Goal: Task Accomplishment & Management: Use online tool/utility

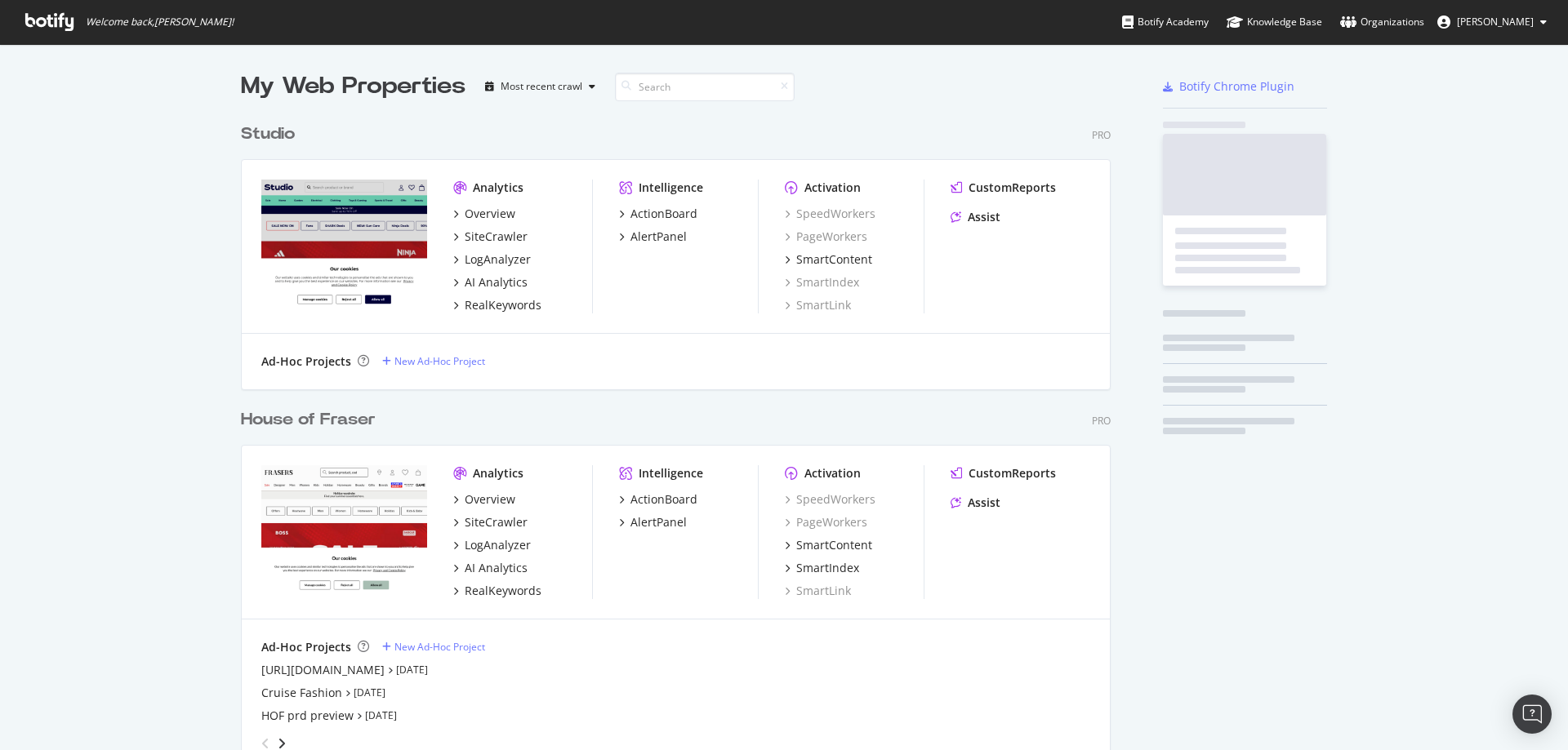
scroll to position [1040, 870]
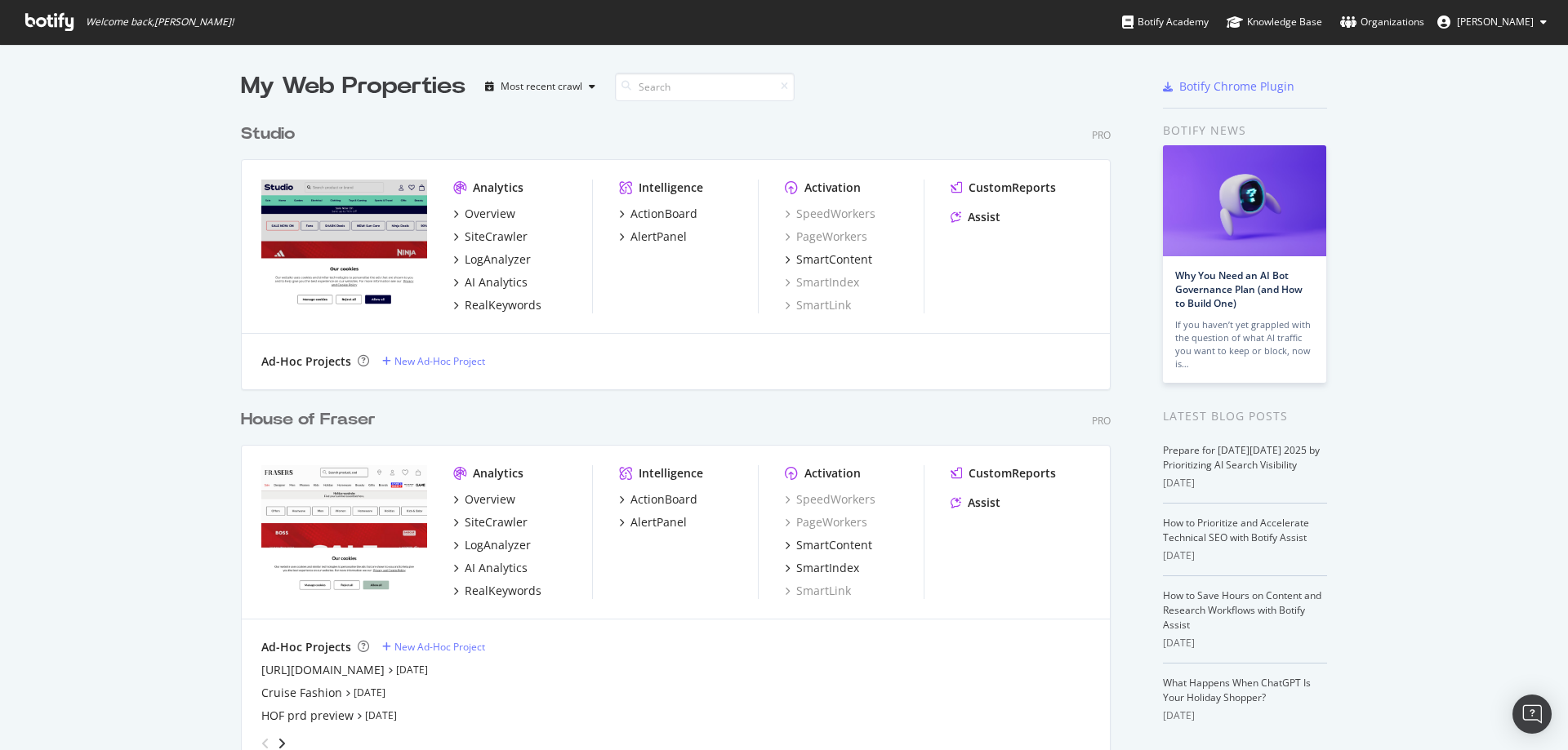
click at [279, 414] on div "House of Fraser" at bounding box center [308, 420] width 135 height 24
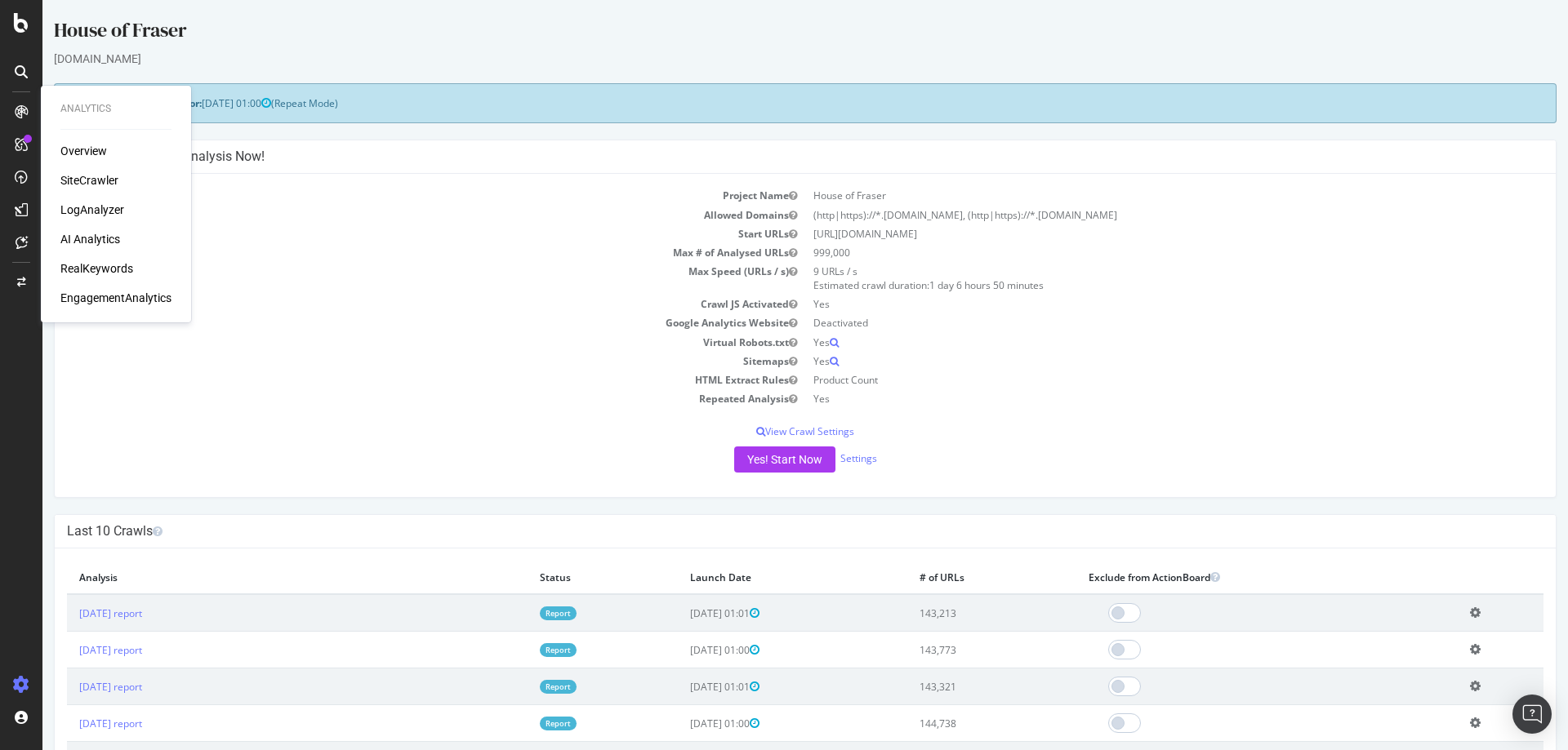
click at [85, 187] on div "SiteCrawler" at bounding box center [90, 180] width 58 height 17
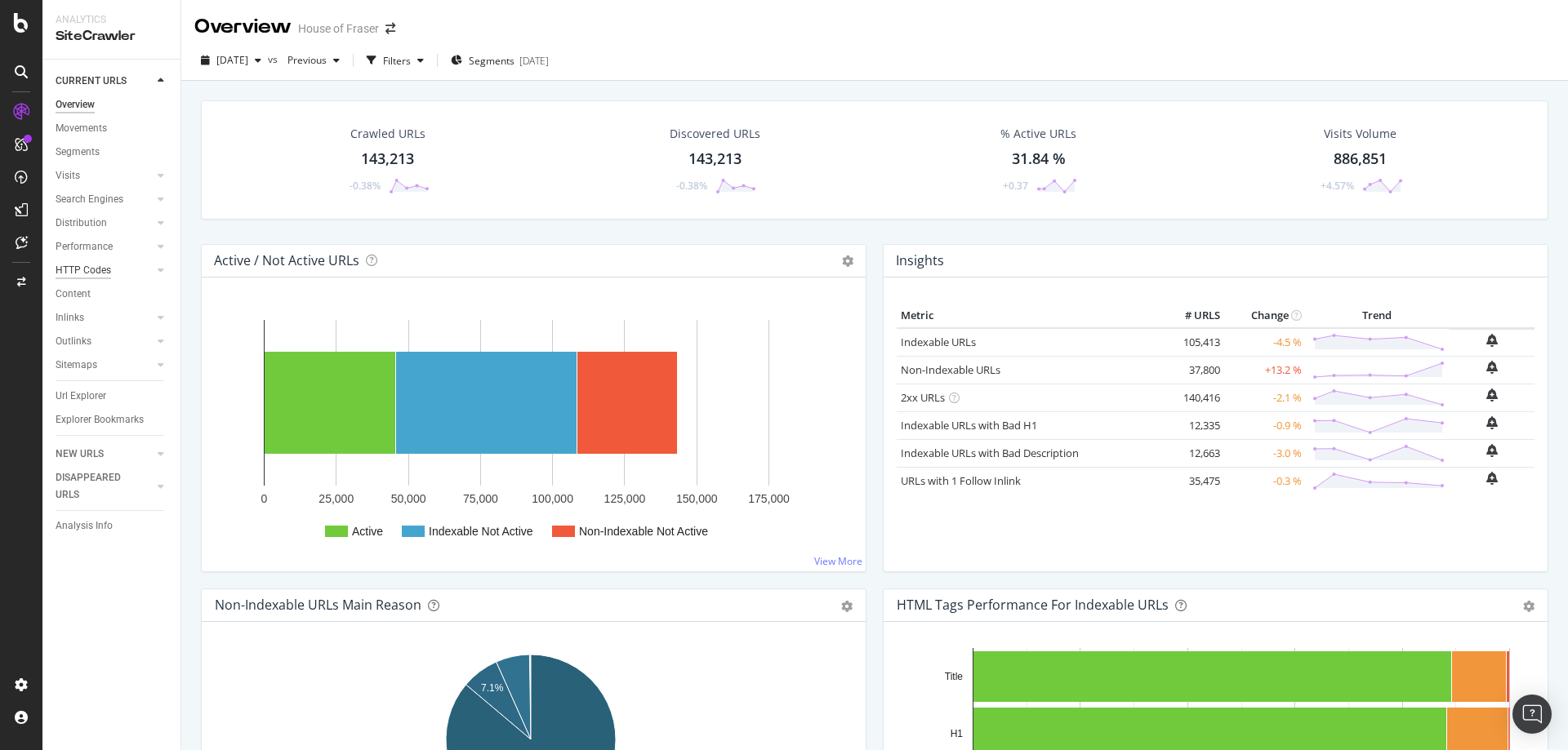
click at [72, 277] on div "HTTP Codes" at bounding box center [83, 270] width 56 height 17
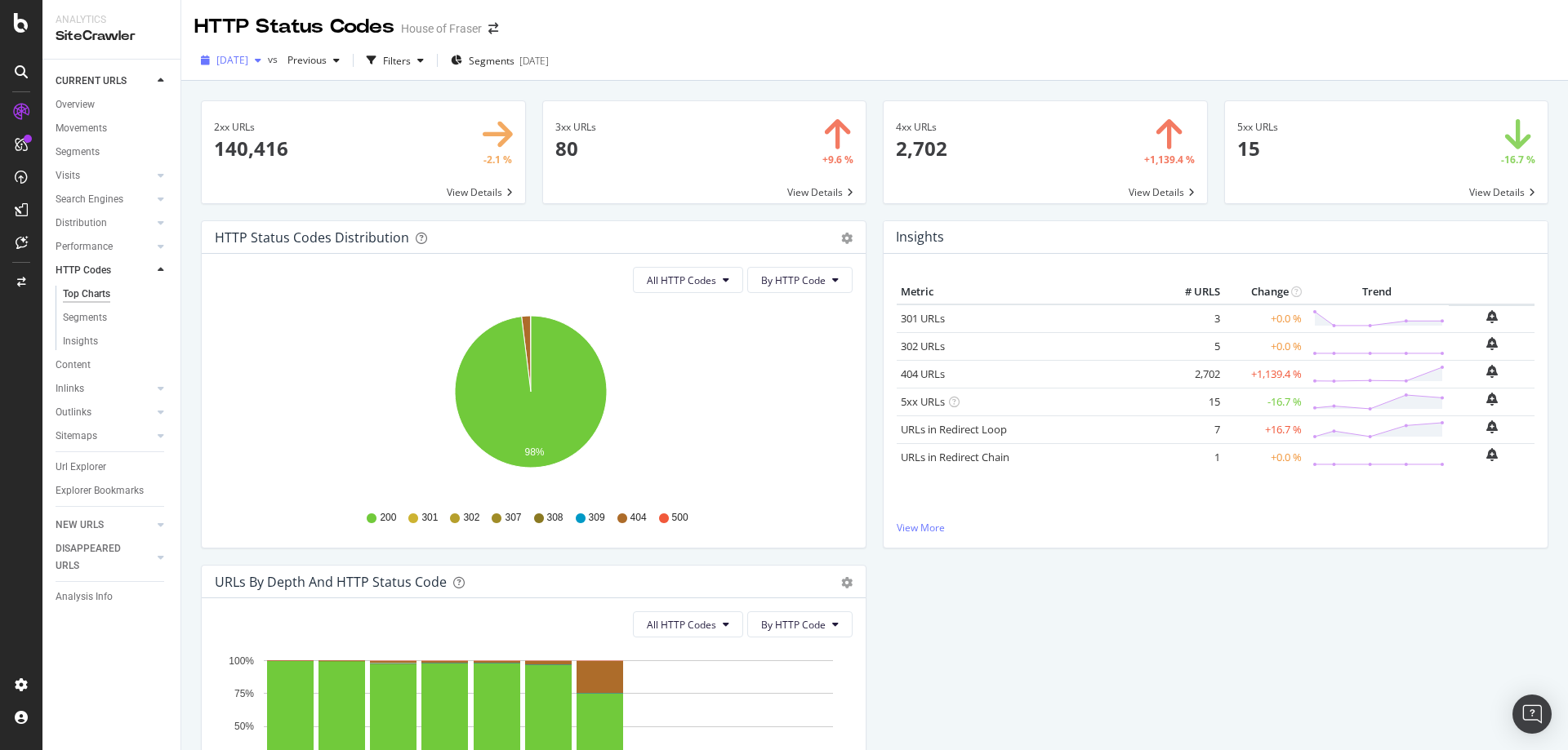
click at [248, 61] on span "[DATE]" at bounding box center [232, 60] width 32 height 14
click at [248, 113] on div "[DATE]" at bounding box center [283, 119] width 131 height 15
click at [963, 186] on span at bounding box center [1045, 152] width 324 height 102
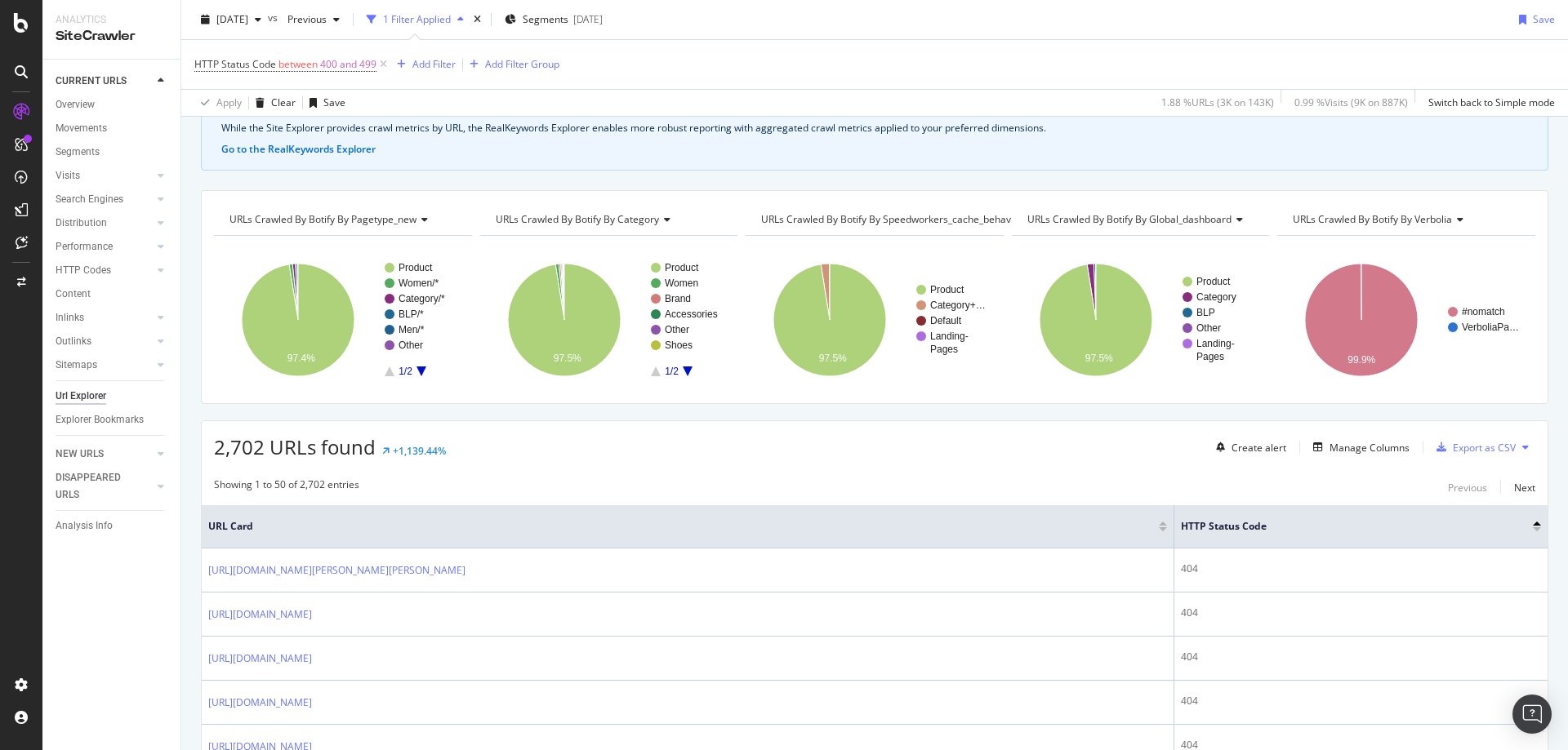
scroll to position [9, 0]
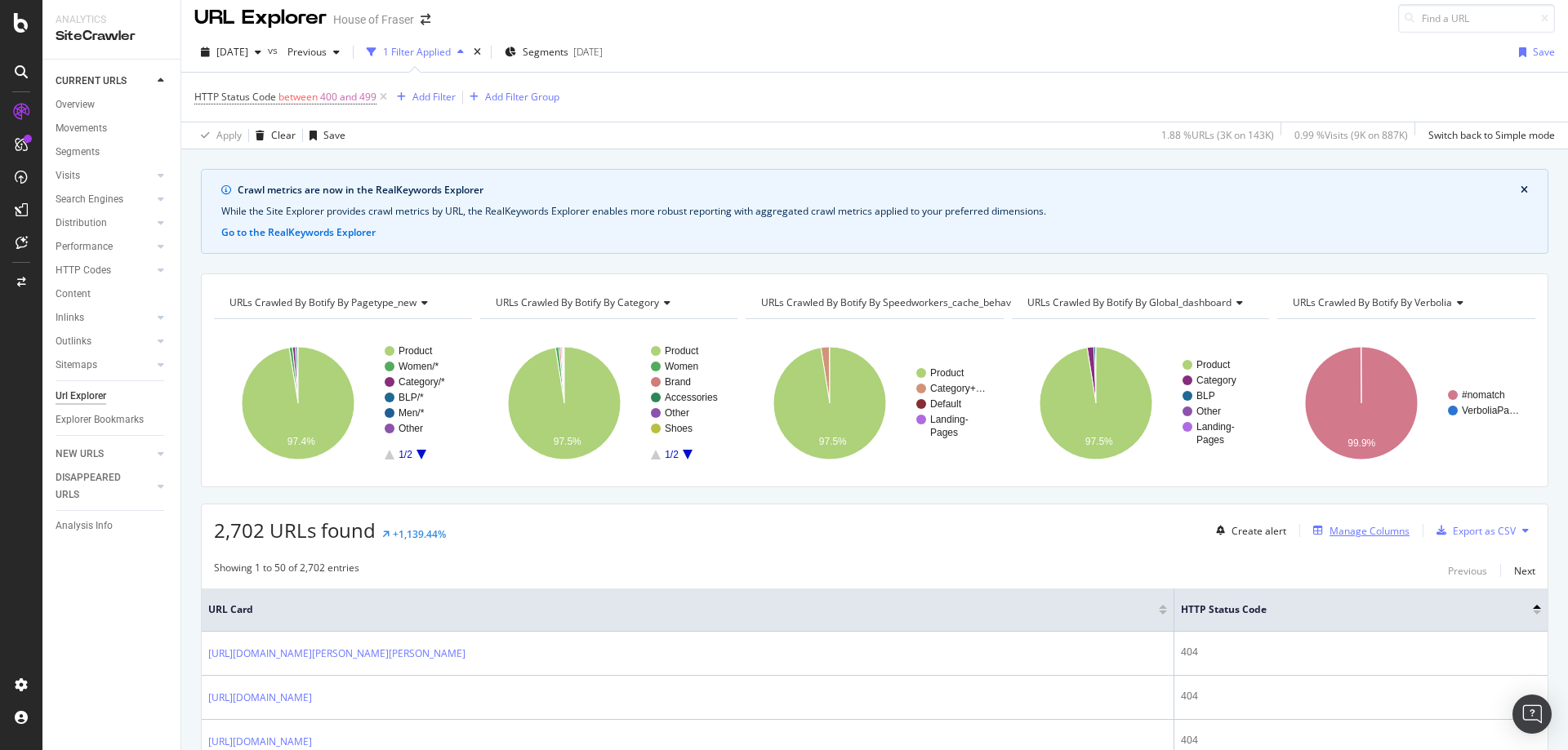
click at [1354, 535] on div "Manage Columns" at bounding box center [1369, 531] width 80 height 14
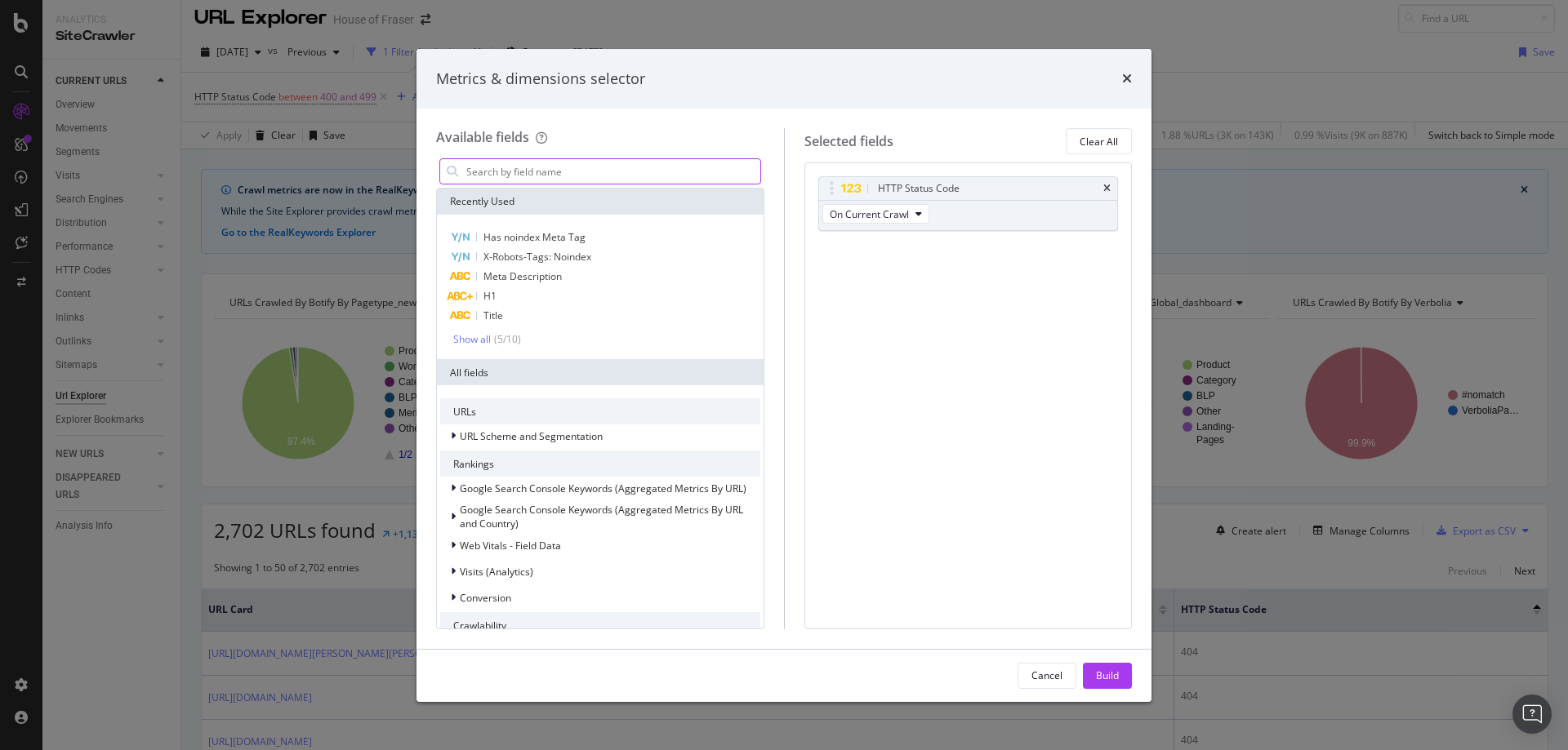
click at [516, 175] on input "modal" at bounding box center [612, 172] width 295 height 25
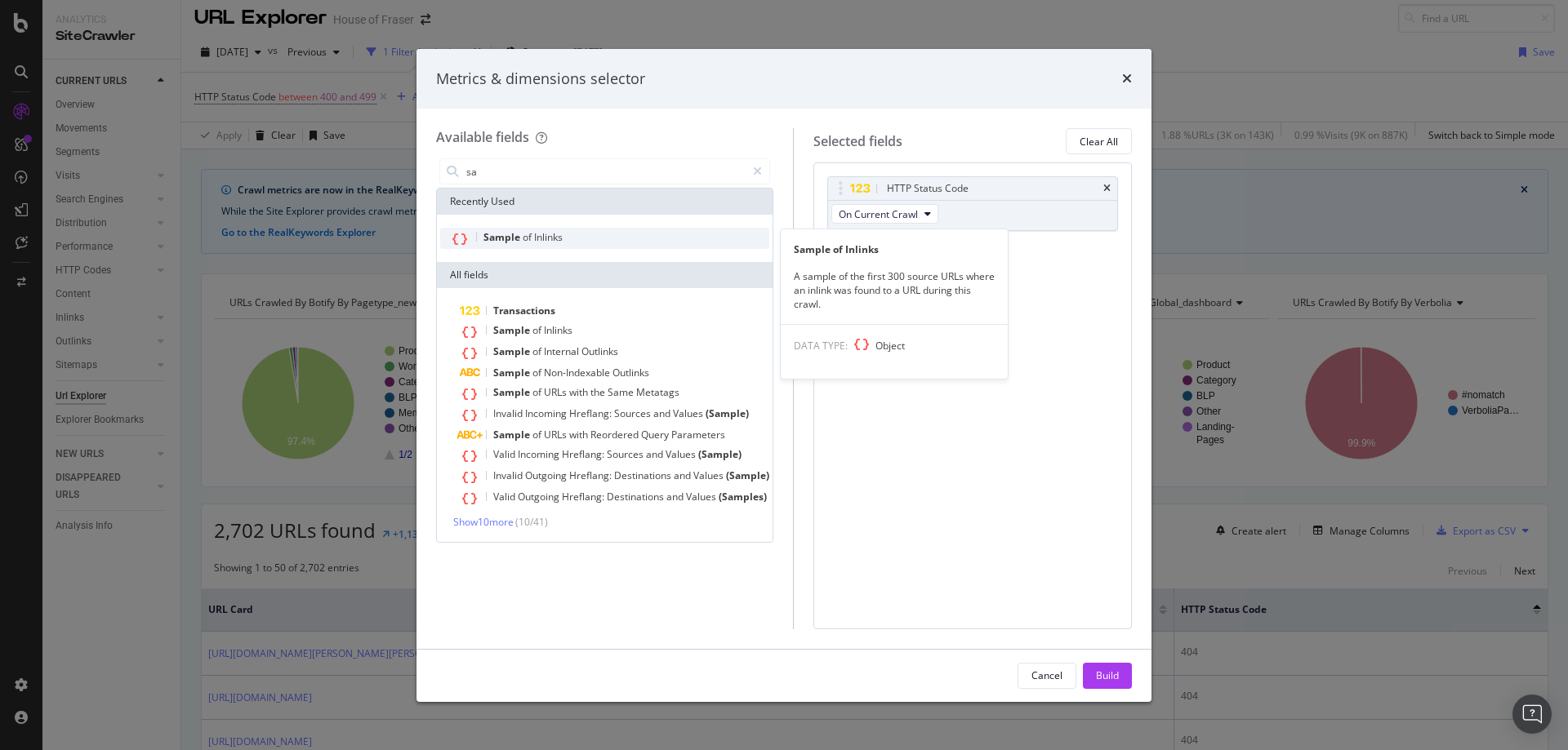
type input "sa"
click at [494, 243] on span "Sample" at bounding box center [503, 237] width 39 height 14
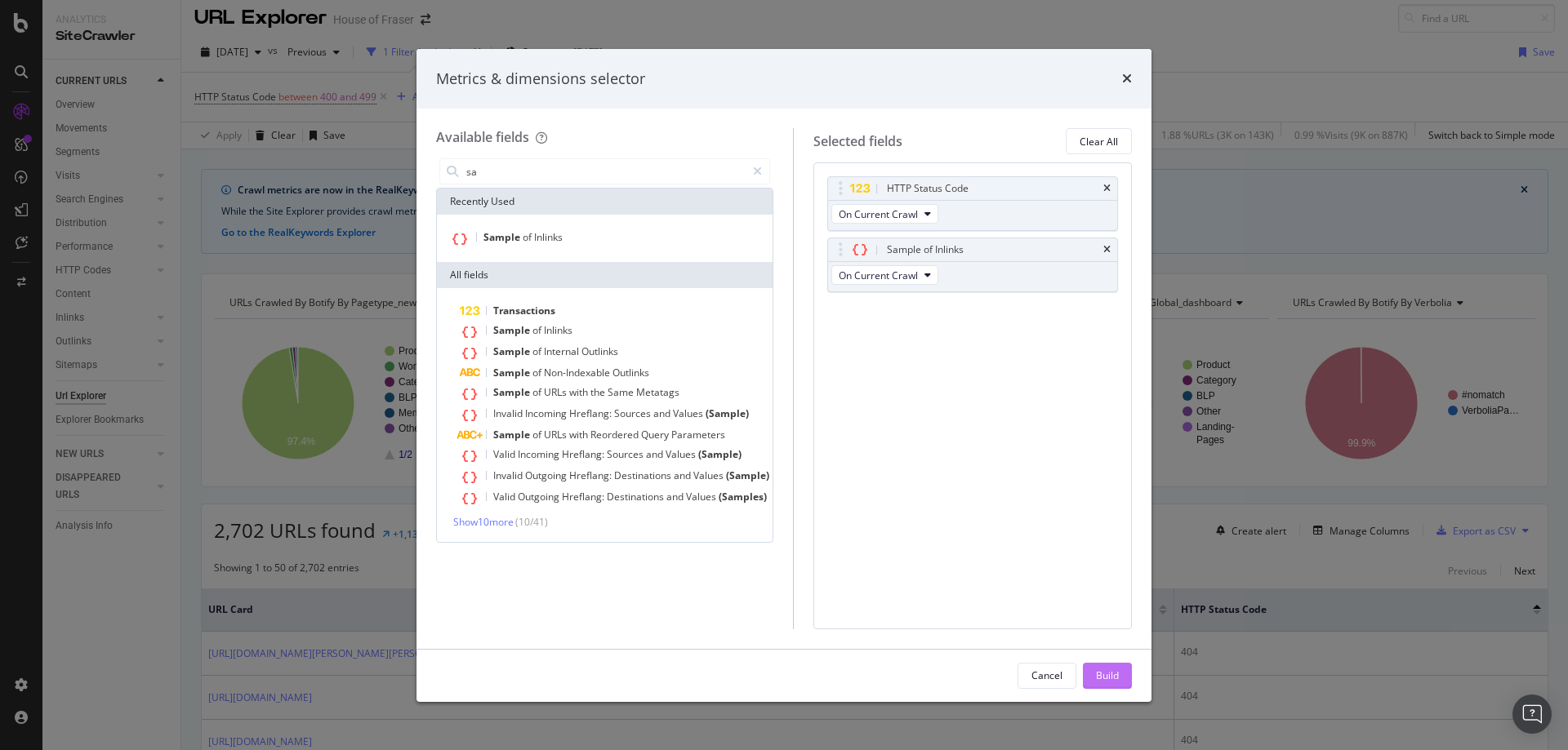
click at [1098, 687] on button "Build" at bounding box center [1108, 676] width 49 height 26
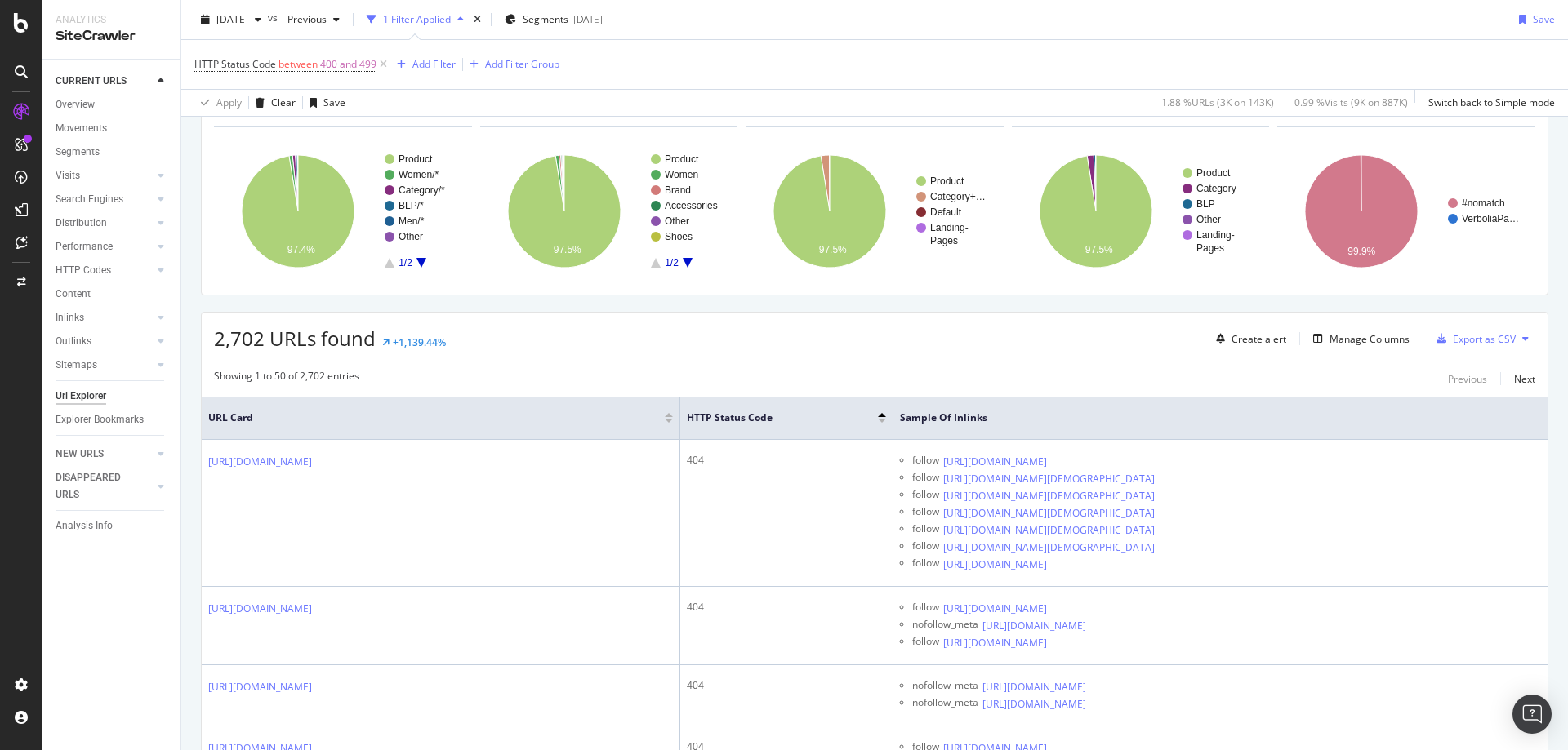
scroll to position [263, 0]
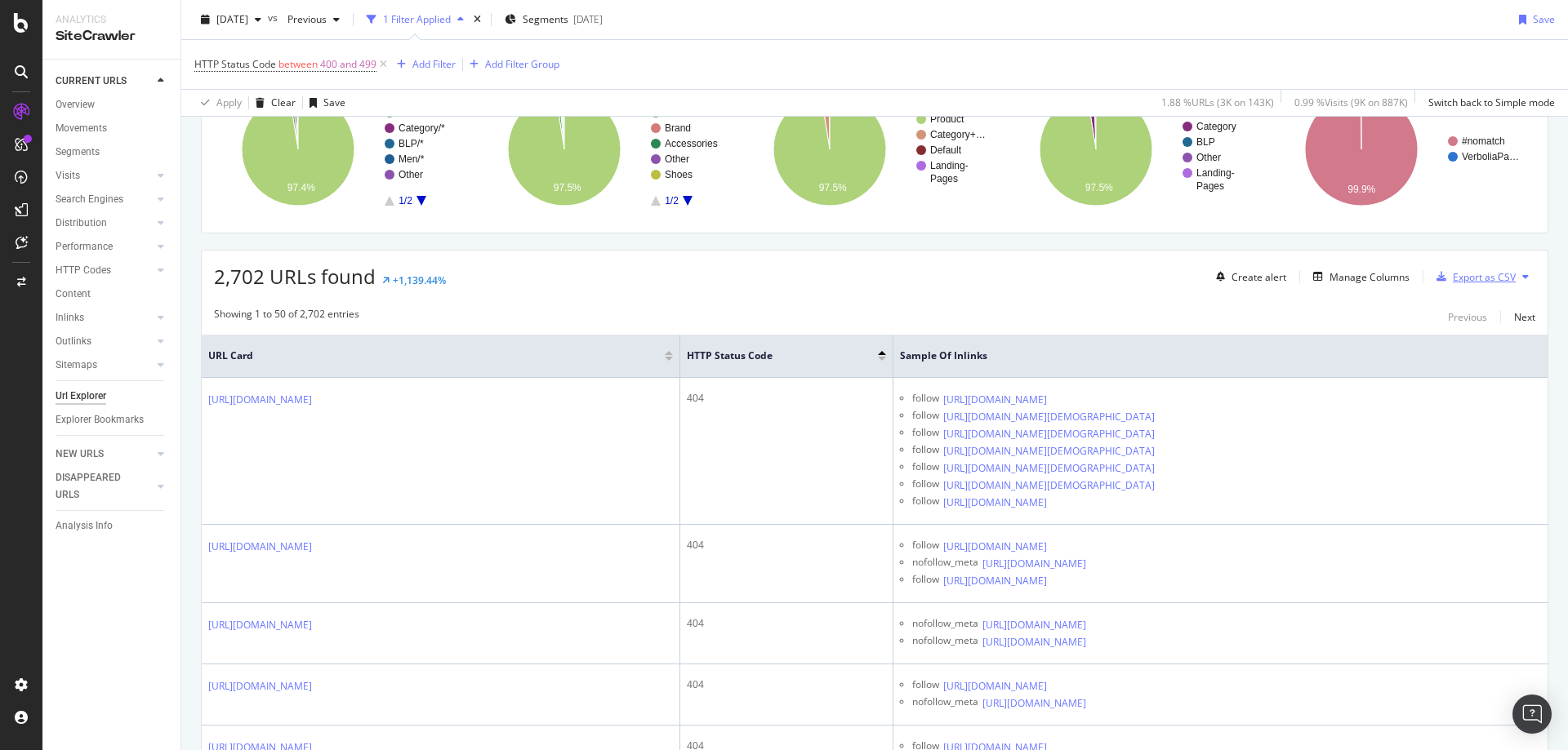
click at [1480, 288] on div "Export as CSV" at bounding box center [1472, 277] width 86 height 25
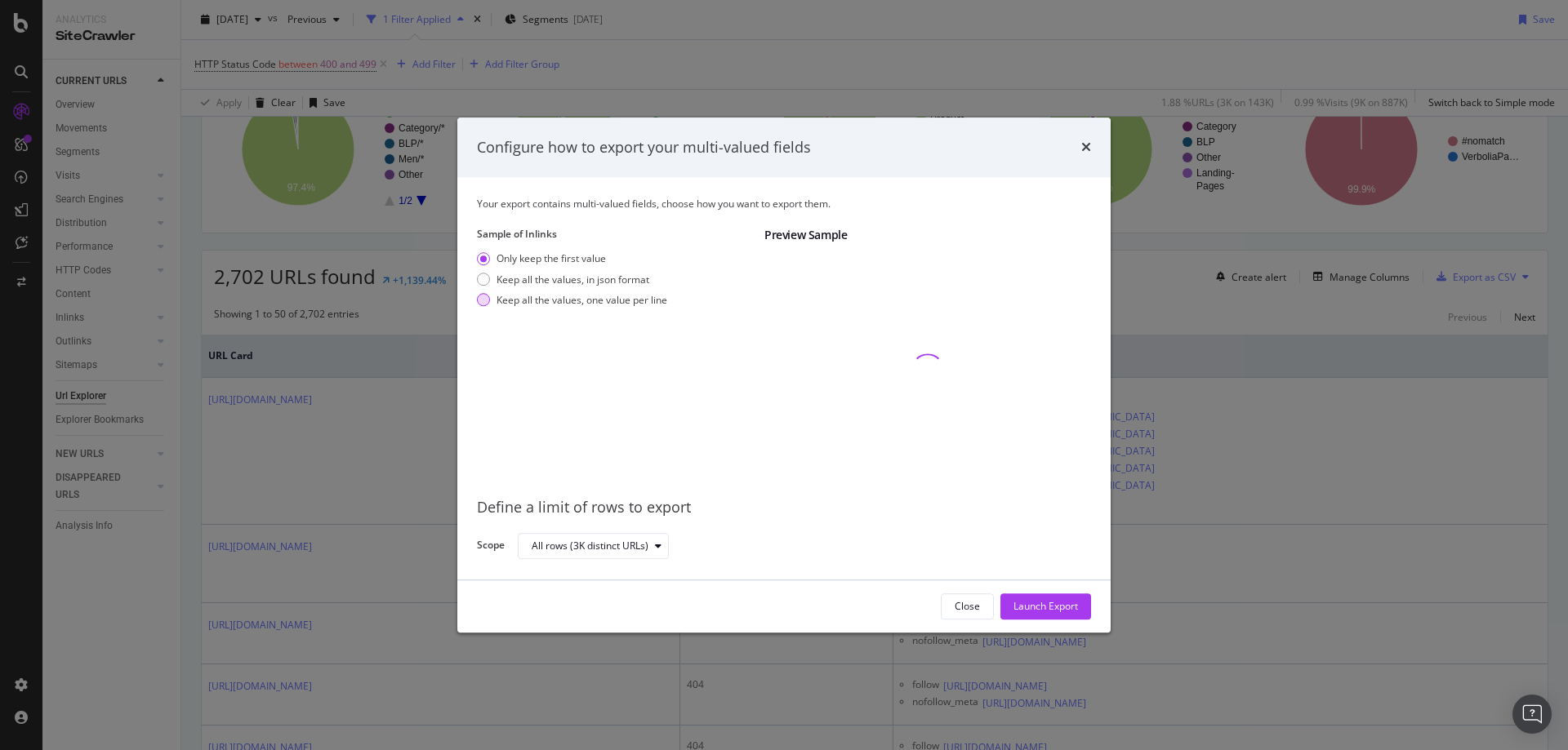
click at [481, 297] on div "modal" at bounding box center [483, 300] width 13 height 13
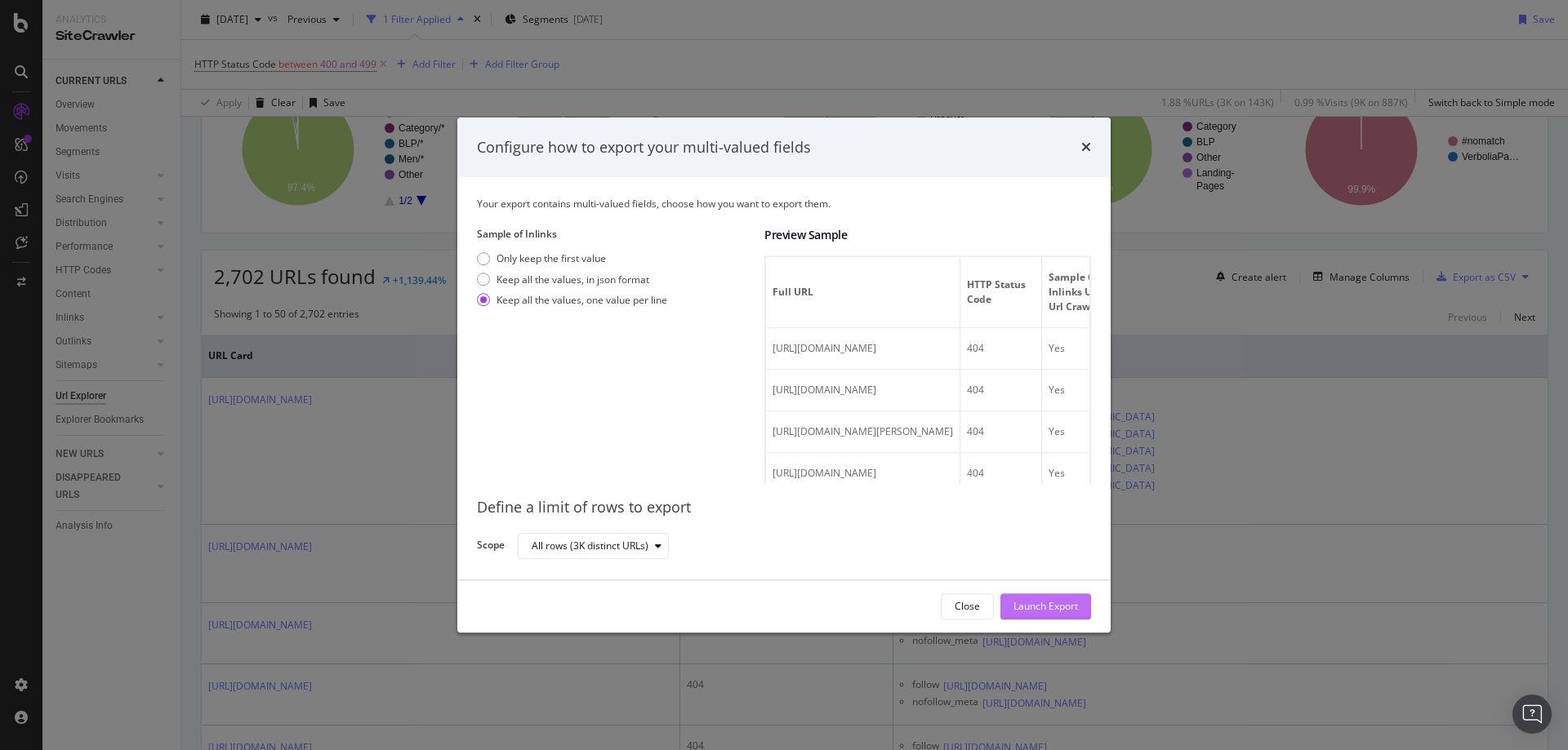
click at [1027, 609] on div "Launch Export" at bounding box center [1045, 606] width 64 height 14
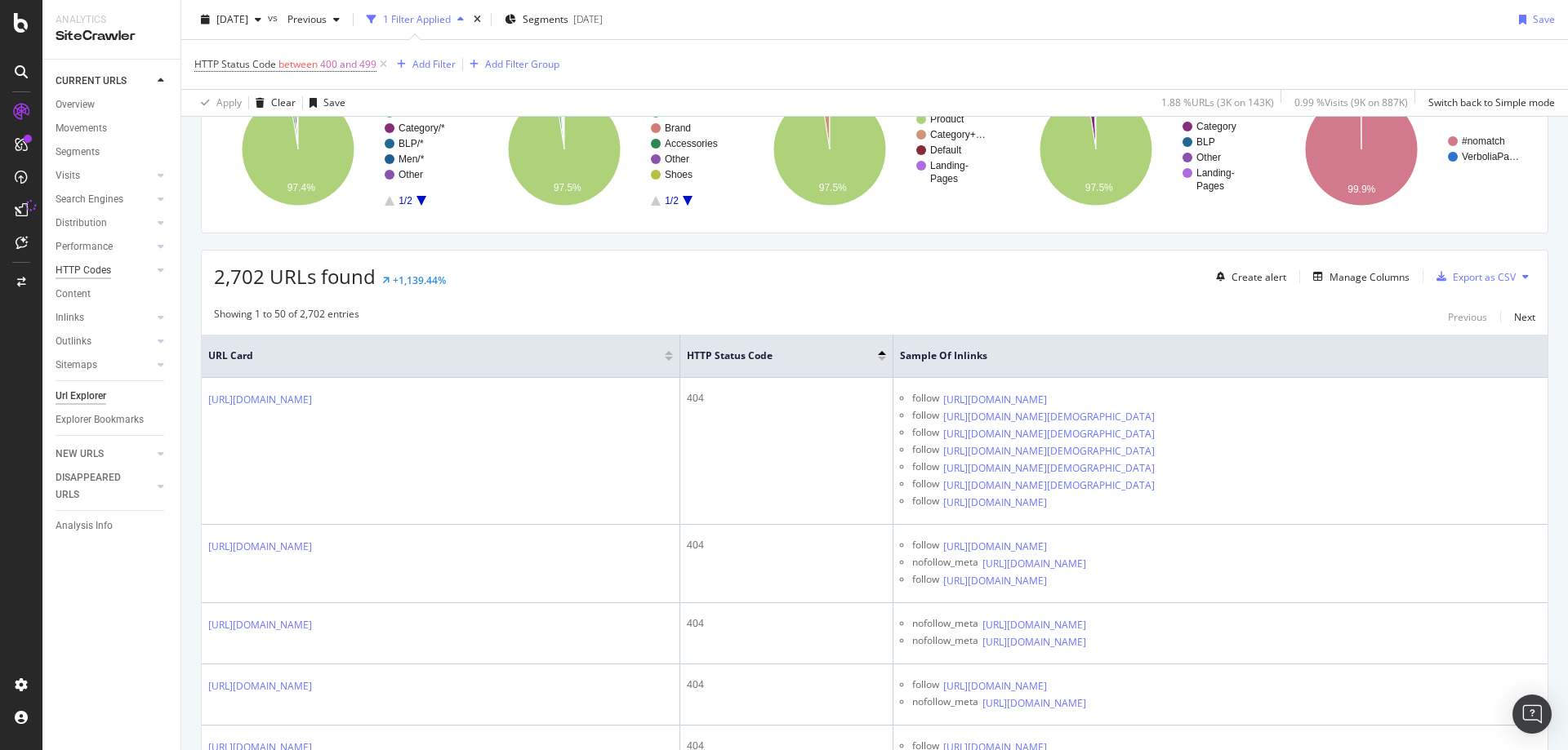
click at [70, 273] on div "HTTP Codes" at bounding box center [83, 270] width 56 height 17
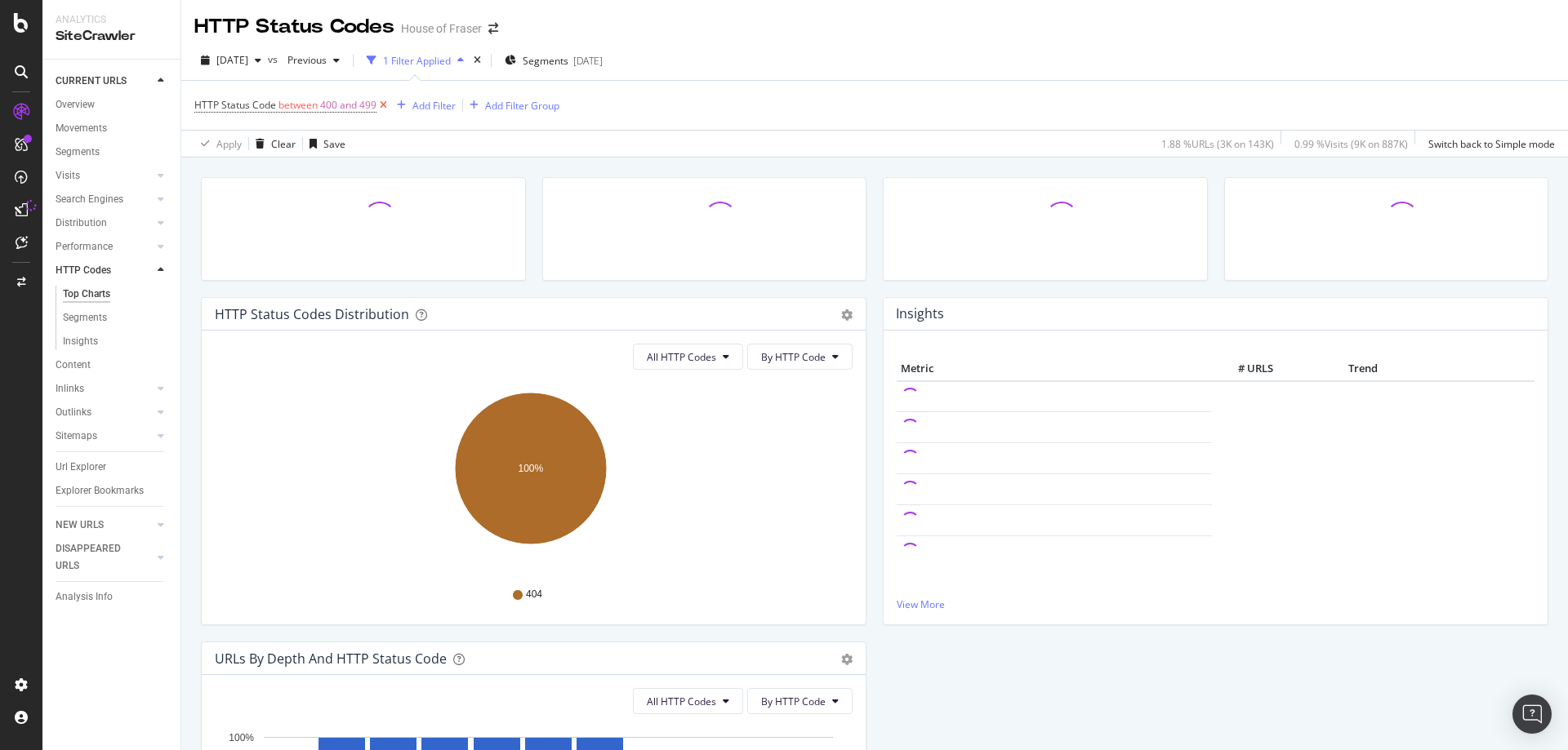
click at [383, 105] on icon at bounding box center [384, 105] width 14 height 17
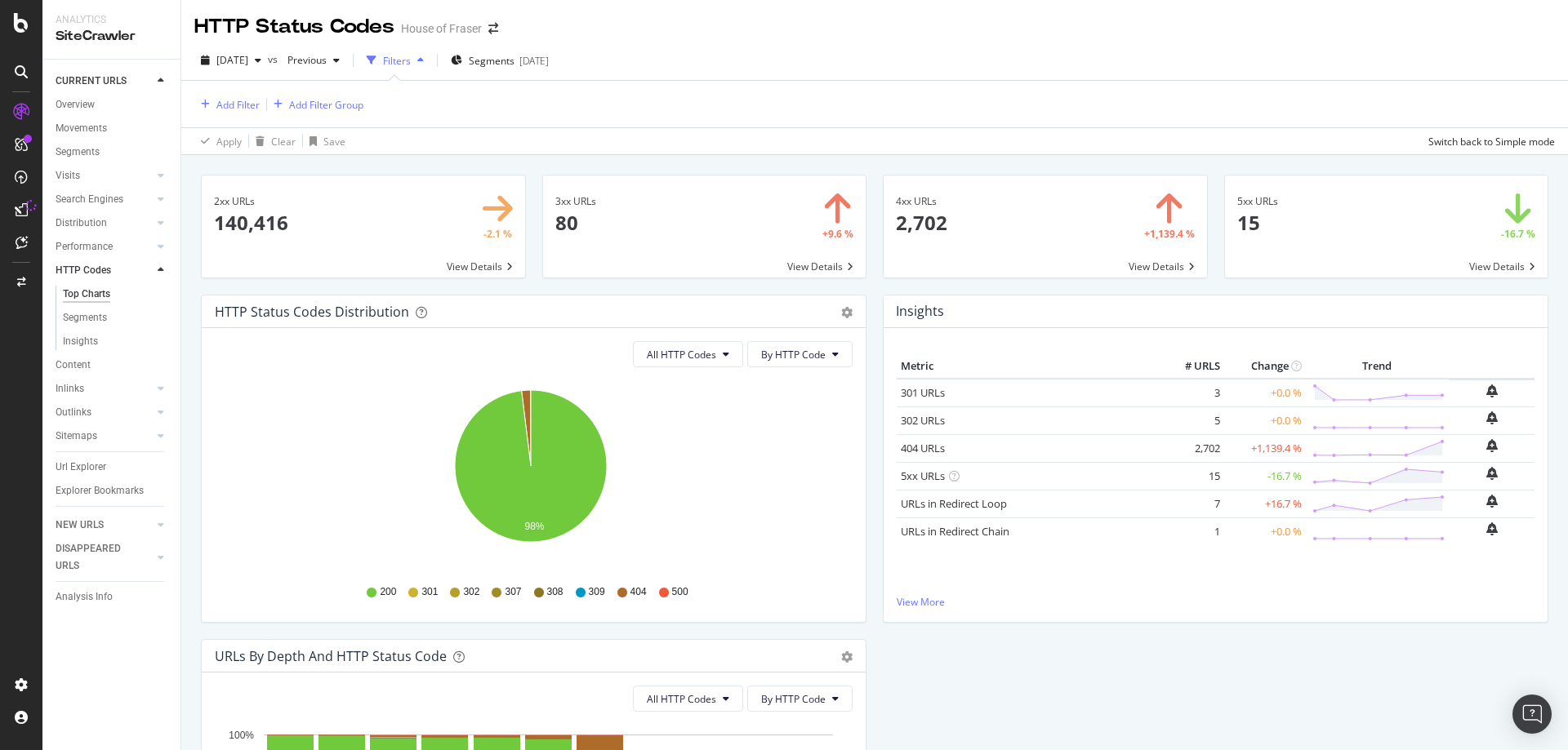
click at [673, 255] on span at bounding box center [705, 226] width 324 height 102
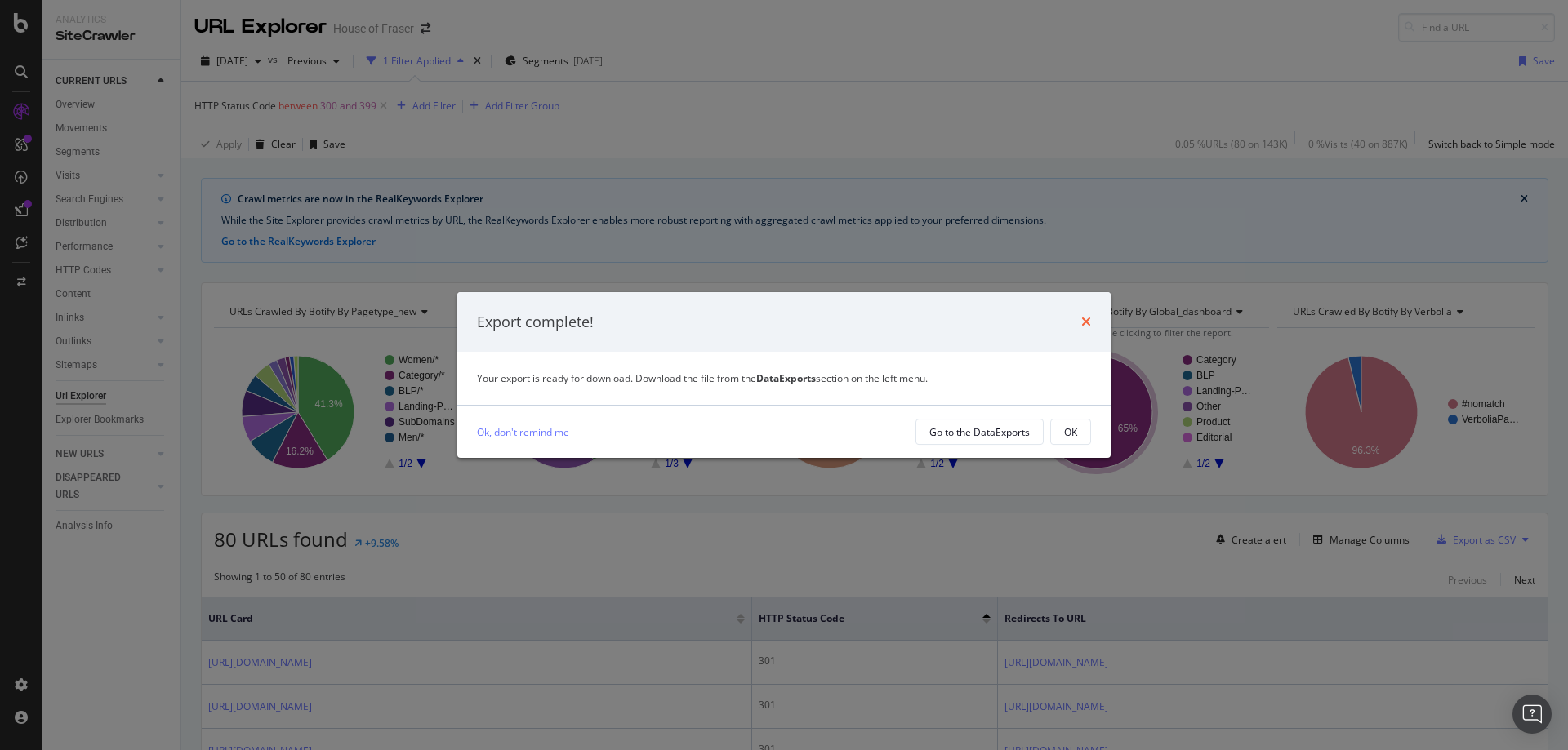
click at [1085, 317] on icon "times" at bounding box center [1086, 321] width 10 height 13
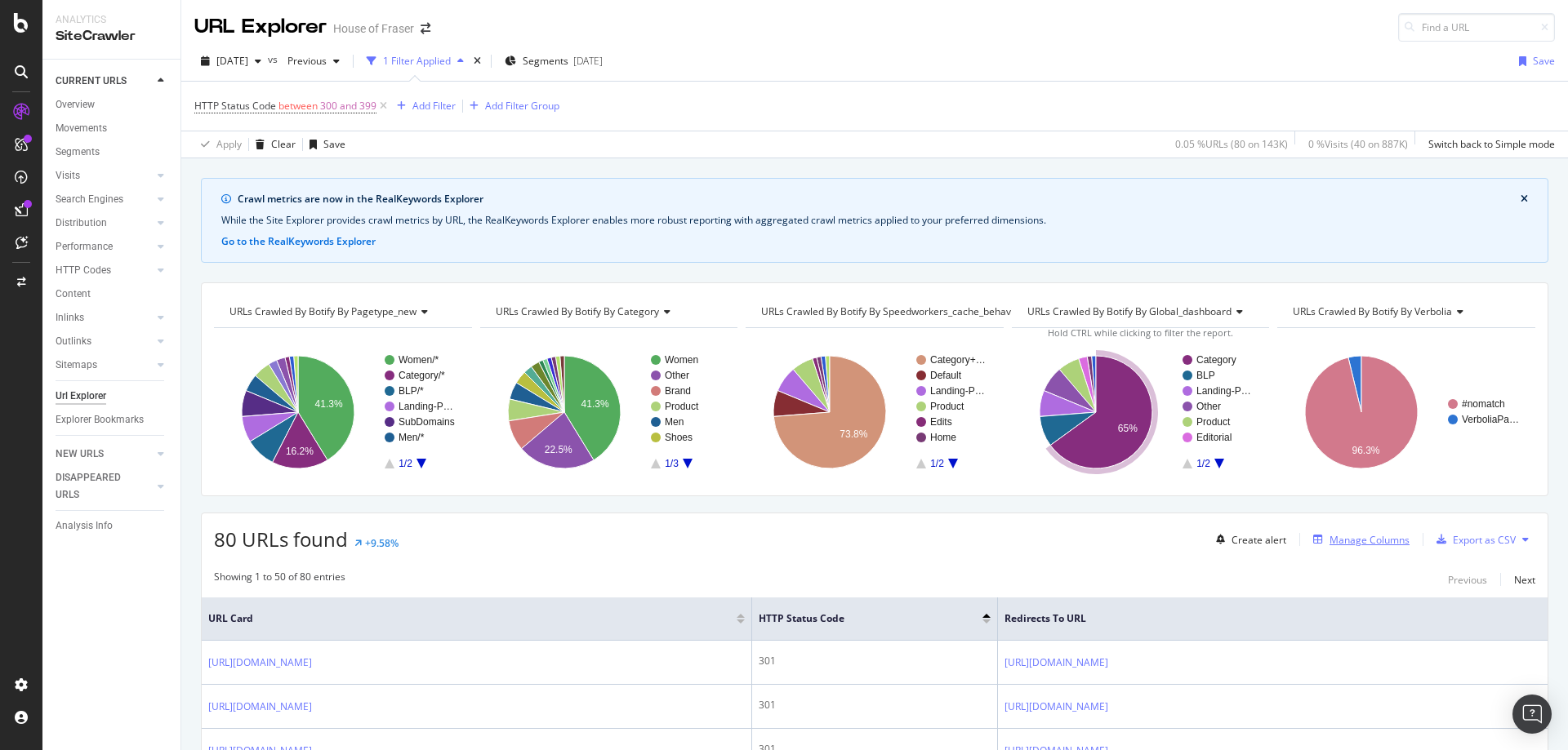
click at [1361, 540] on div "Manage Columns" at bounding box center [1369, 540] width 80 height 14
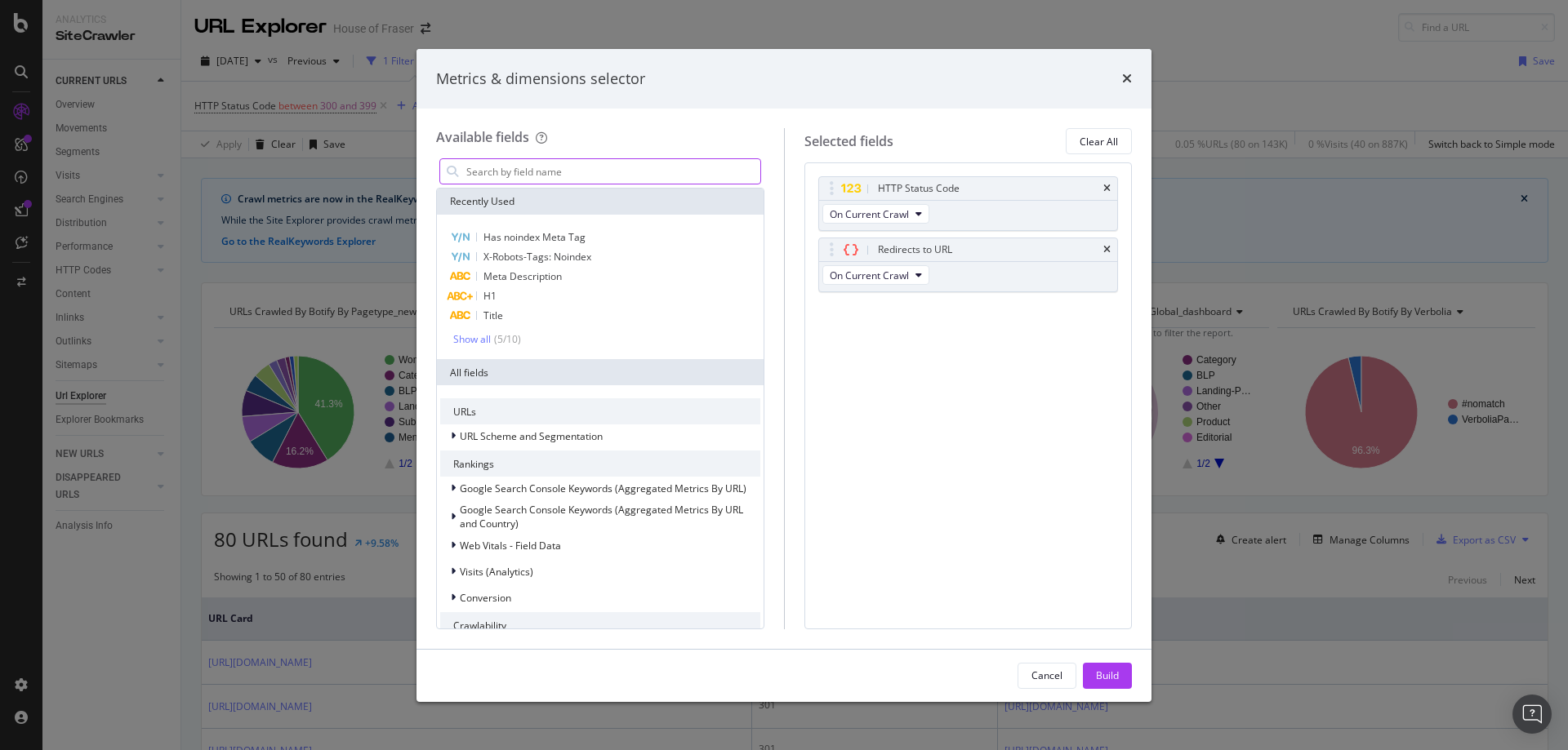
click at [564, 167] on input "modal" at bounding box center [612, 172] width 295 height 25
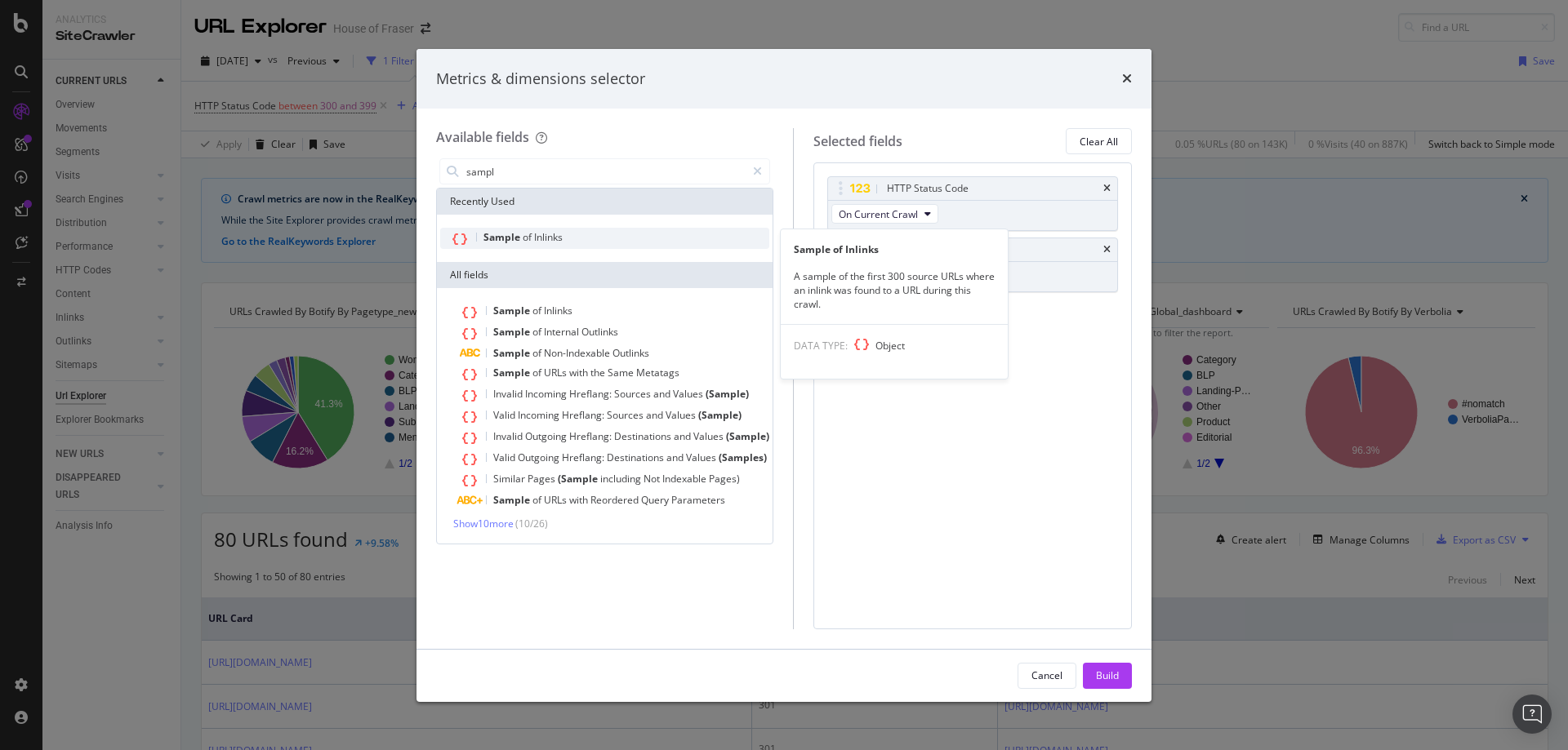
type input "sampl"
click at [556, 231] on span "Inlinks" at bounding box center [548, 237] width 28 height 14
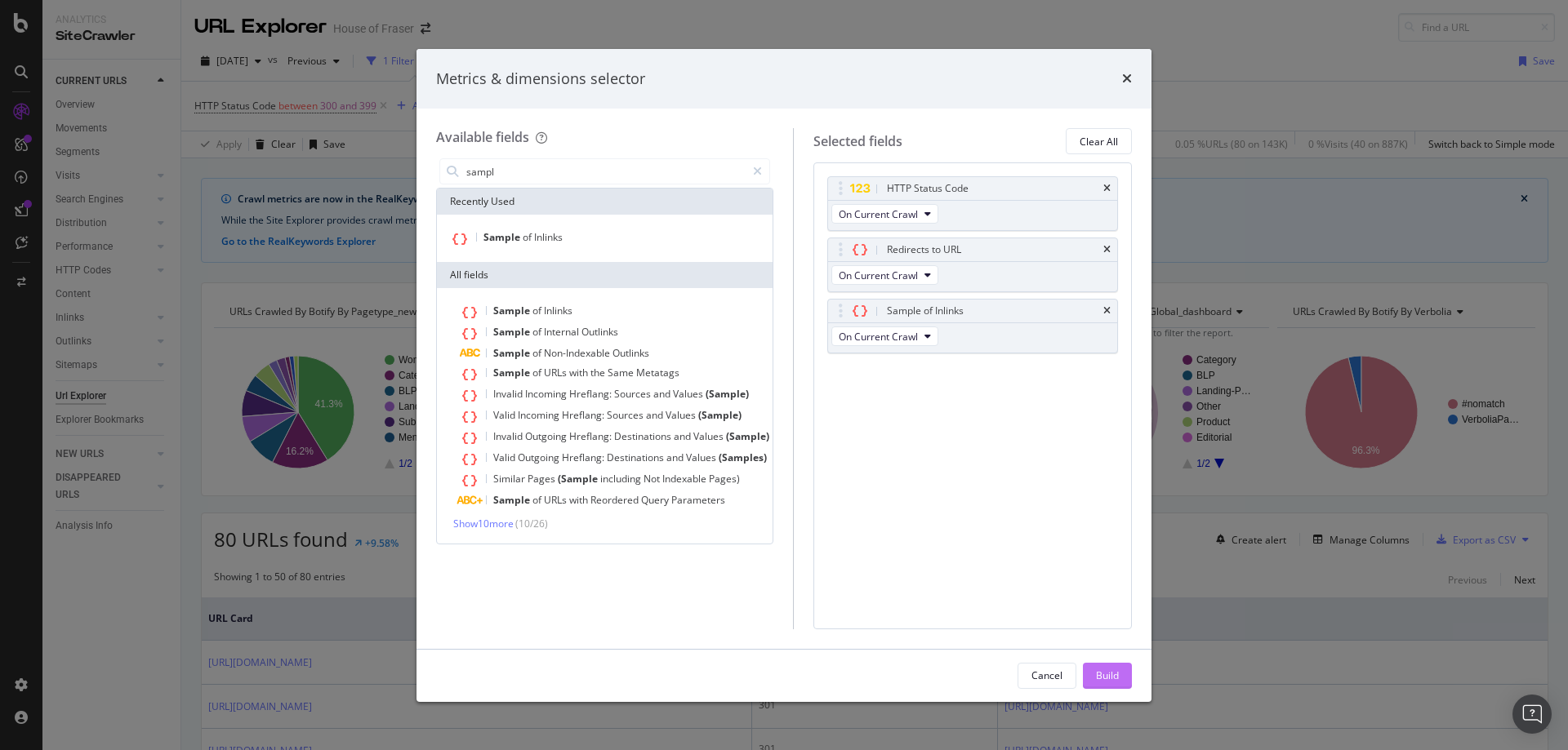
click at [1116, 683] on div "Build" at bounding box center [1107, 676] width 23 height 25
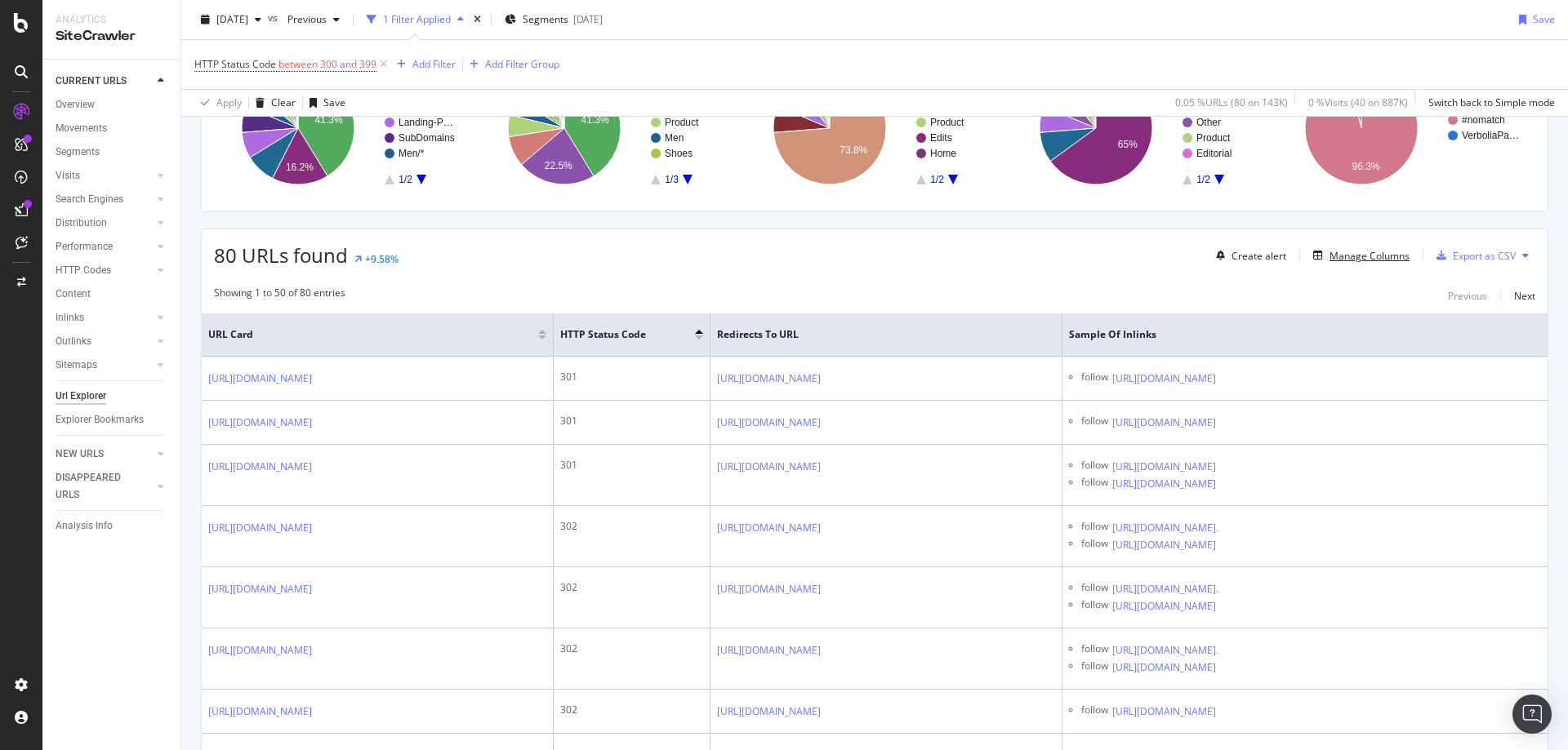
scroll to position [245, 0]
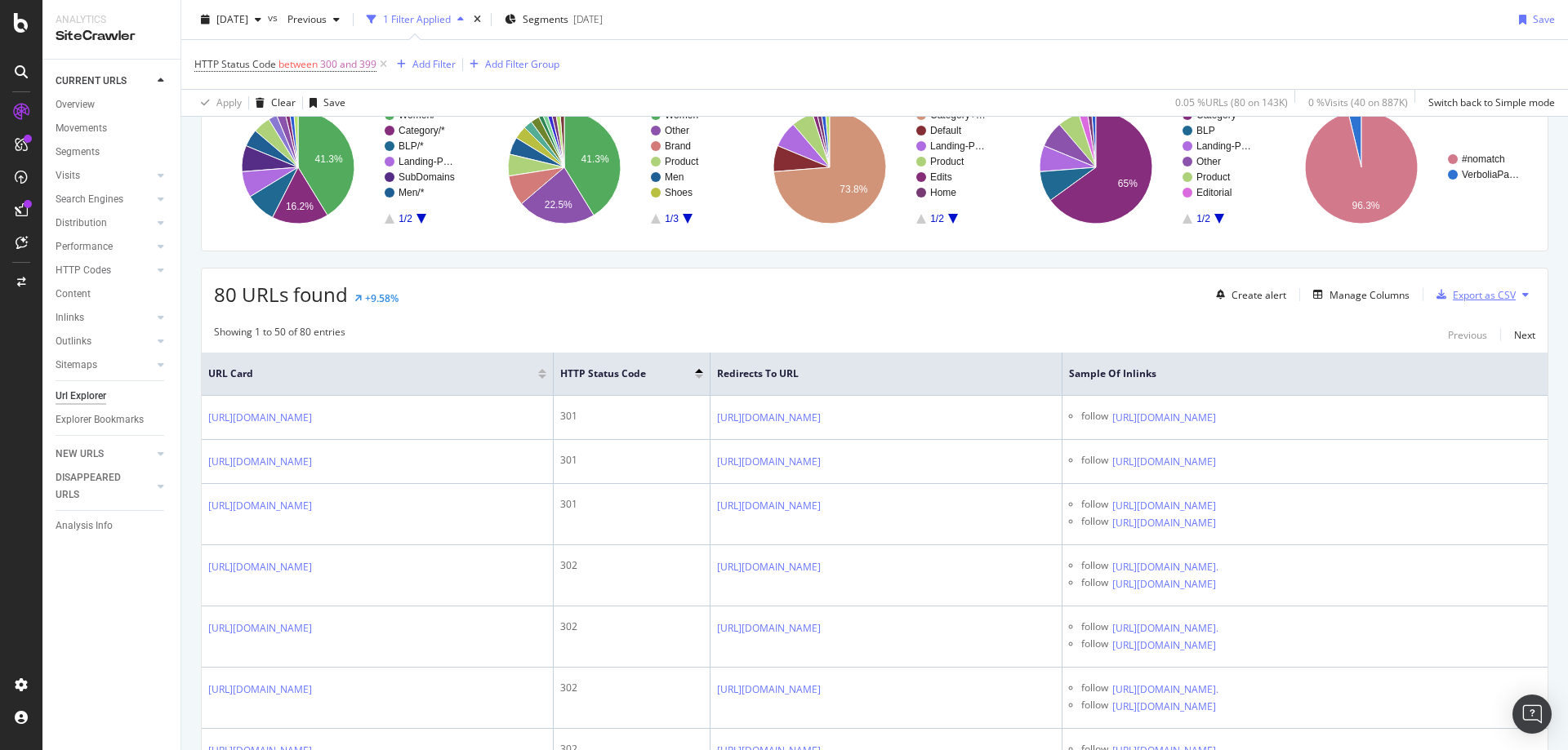
click at [1452, 296] on div "Export as CSV" at bounding box center [1483, 295] width 63 height 14
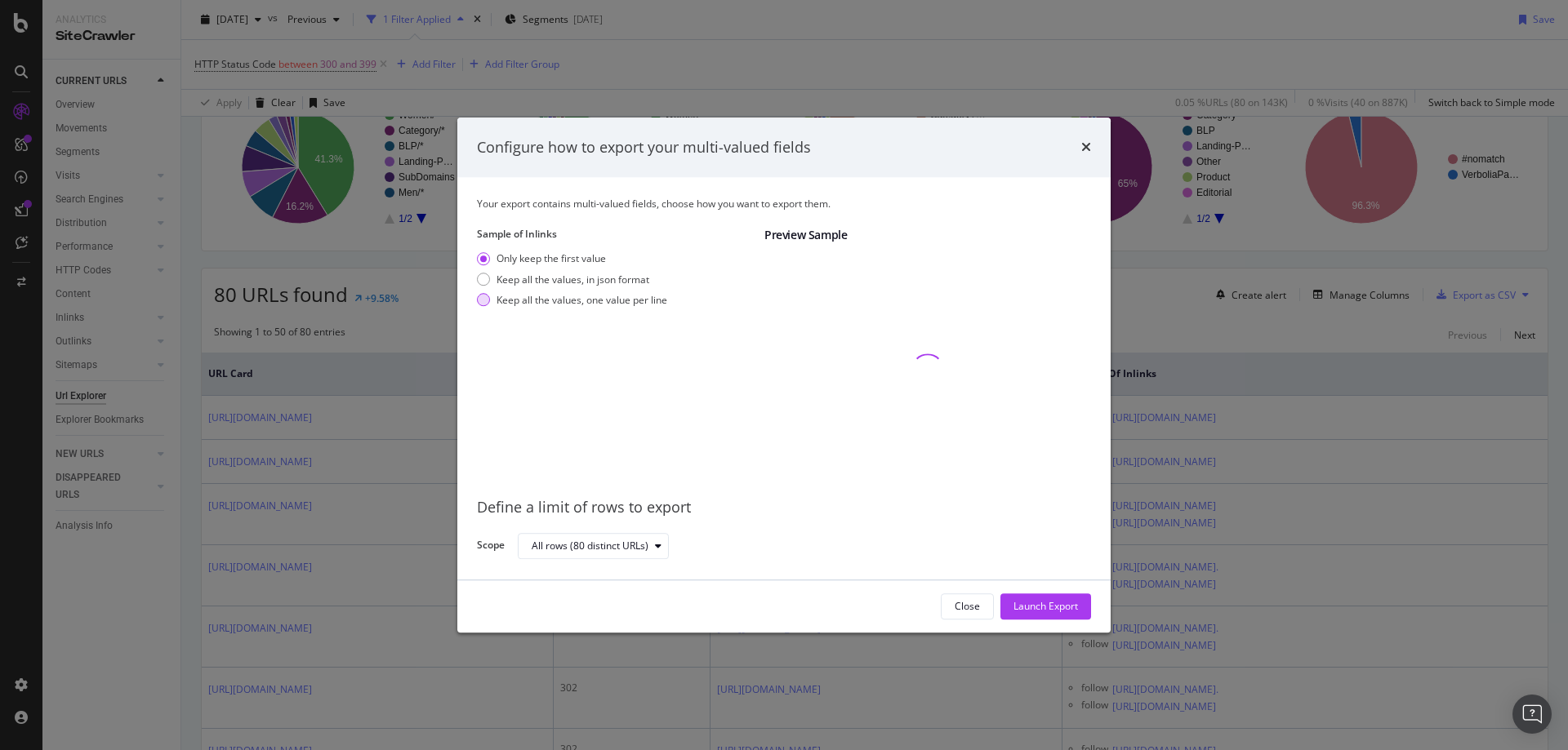
click at [489, 297] on div "modal" at bounding box center [483, 300] width 13 height 13
click at [1028, 606] on div "Launch Export" at bounding box center [1045, 606] width 64 height 14
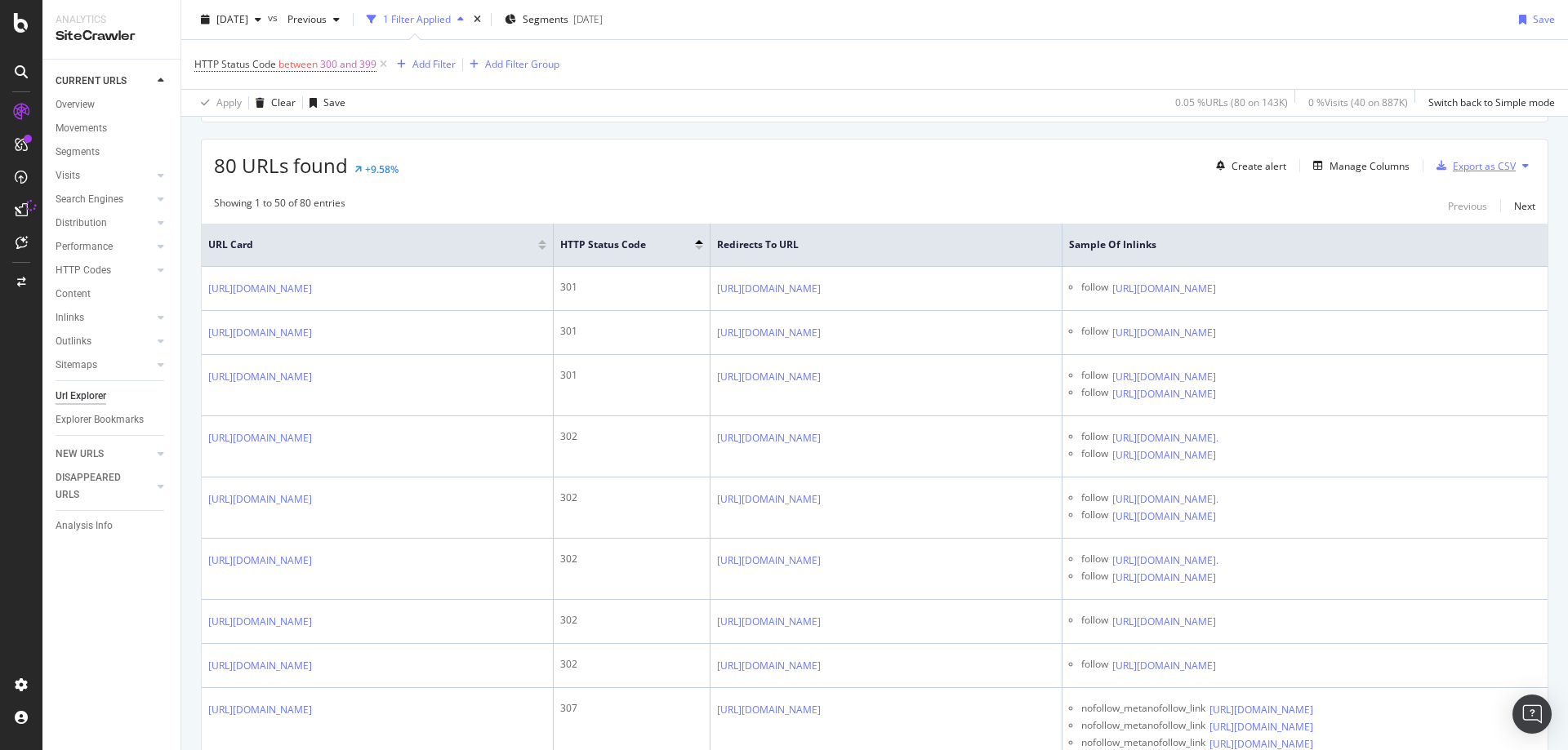
scroll to position [424, 0]
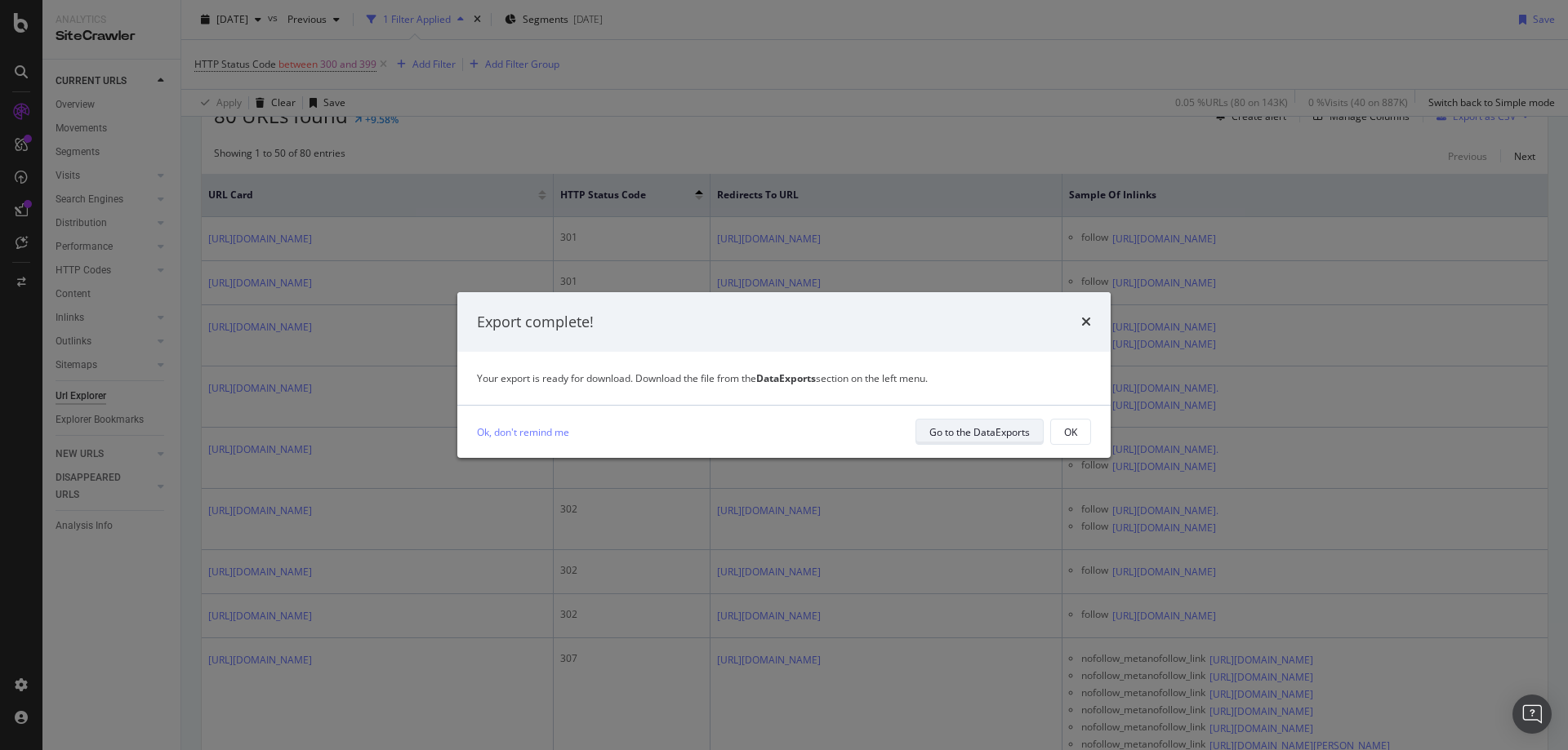
click at [1008, 435] on div "Go to the DataExports" at bounding box center [980, 432] width 101 height 14
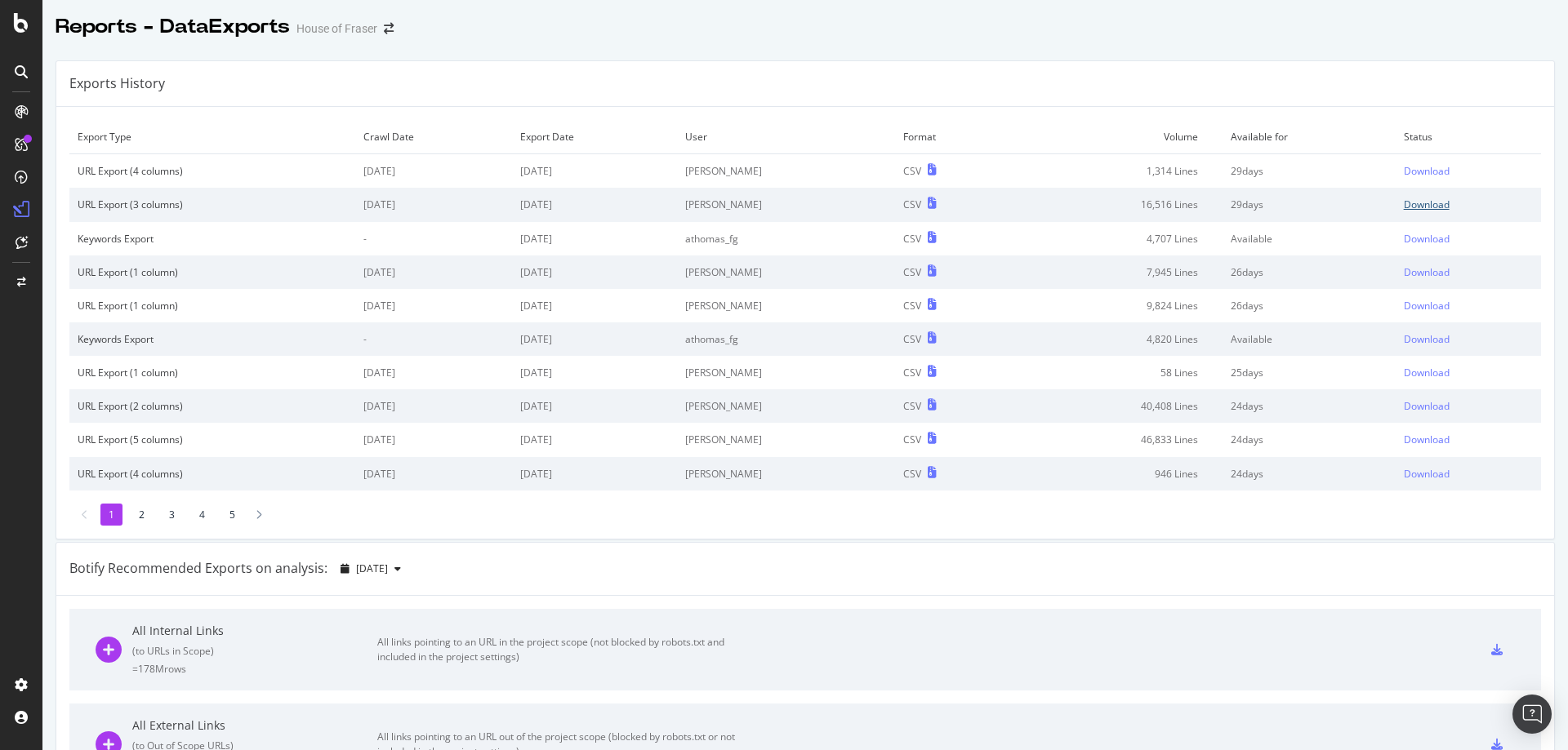
click at [1404, 205] on div "Download" at bounding box center [1427, 204] width 46 height 14
click at [1404, 167] on div "Download" at bounding box center [1427, 171] width 46 height 14
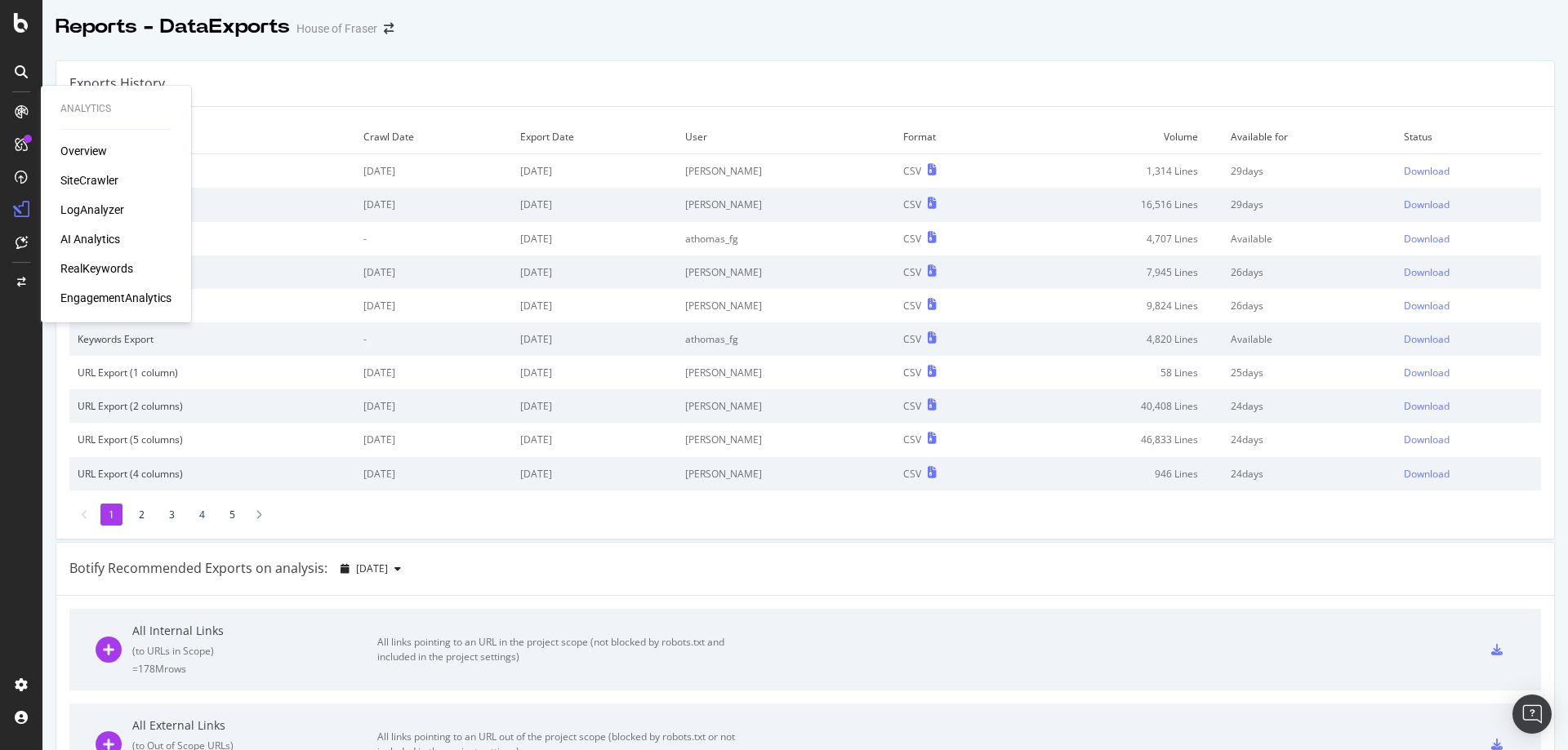
click at [71, 160] on div "Overview" at bounding box center [84, 151] width 47 height 17
